Goal: Information Seeking & Learning: Learn about a topic

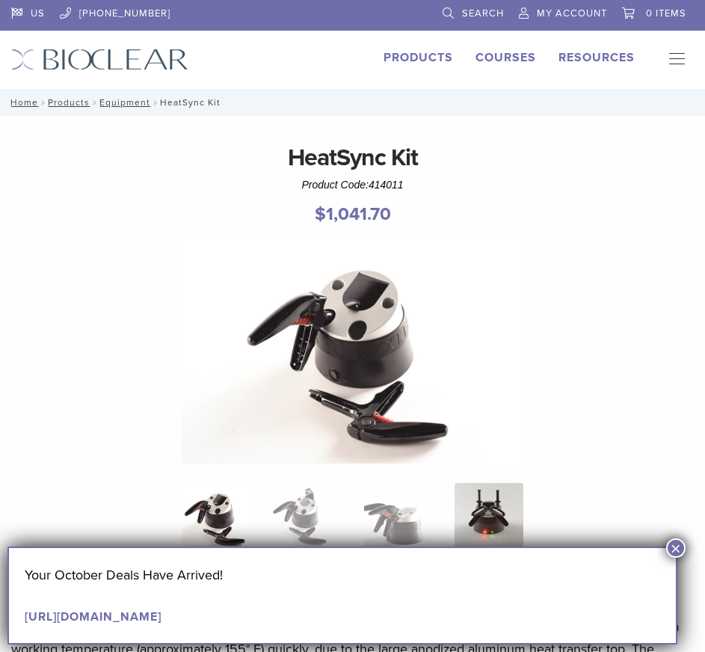
click at [478, 525] on img at bounding box center [488, 517] width 69 height 69
